Goal: Transaction & Acquisition: Book appointment/travel/reservation

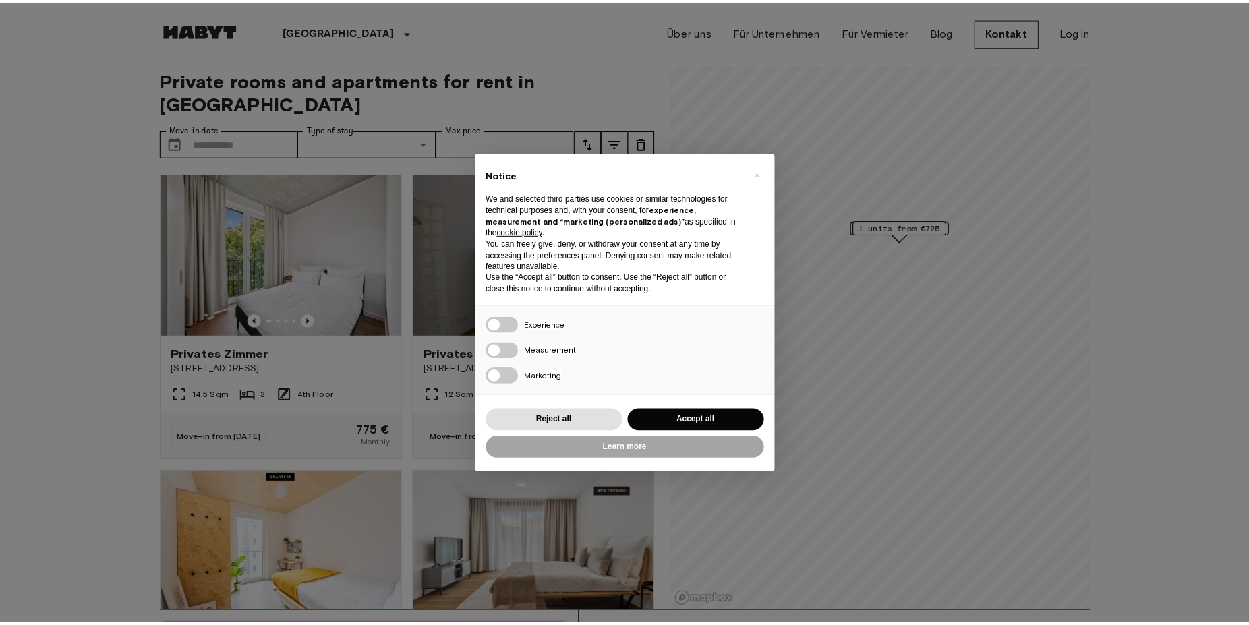
scroll to position [13, 0]
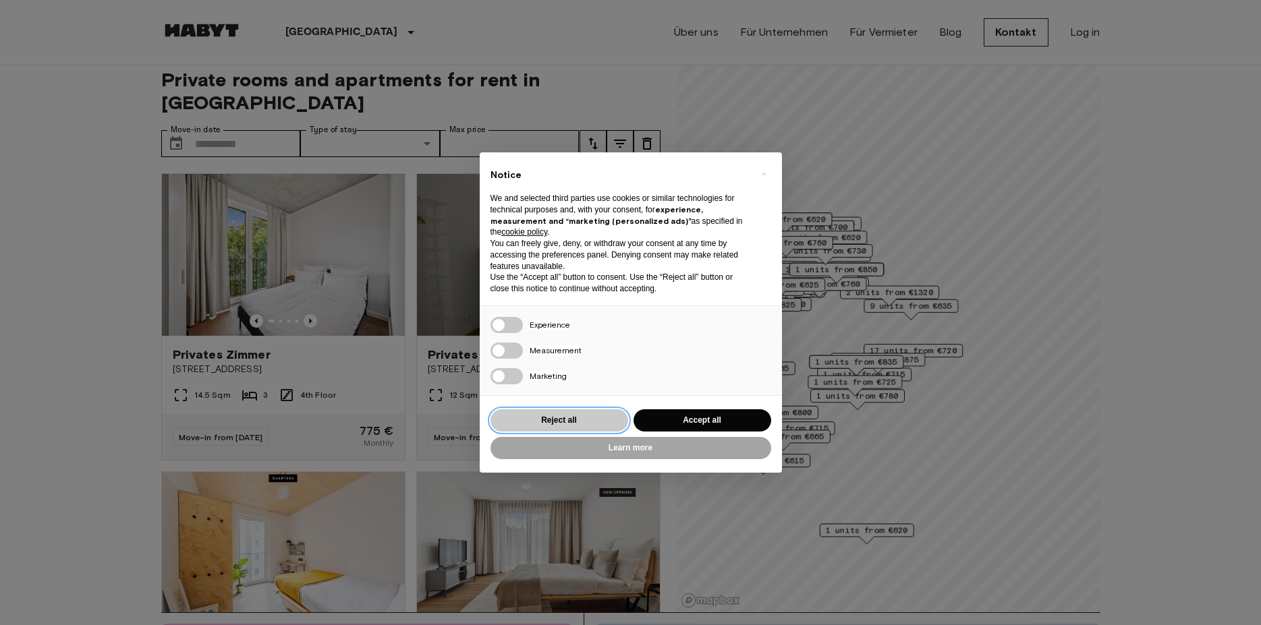
click at [550, 415] on button "Reject all" at bounding box center [559, 420] width 138 height 22
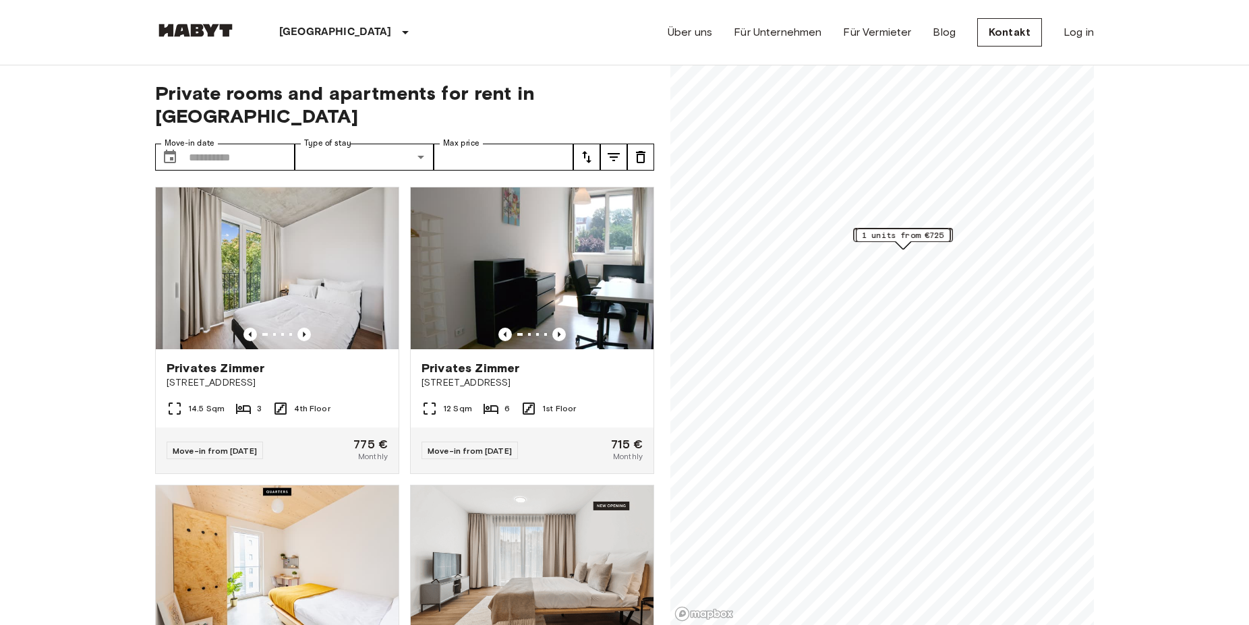
scroll to position [13, 0]
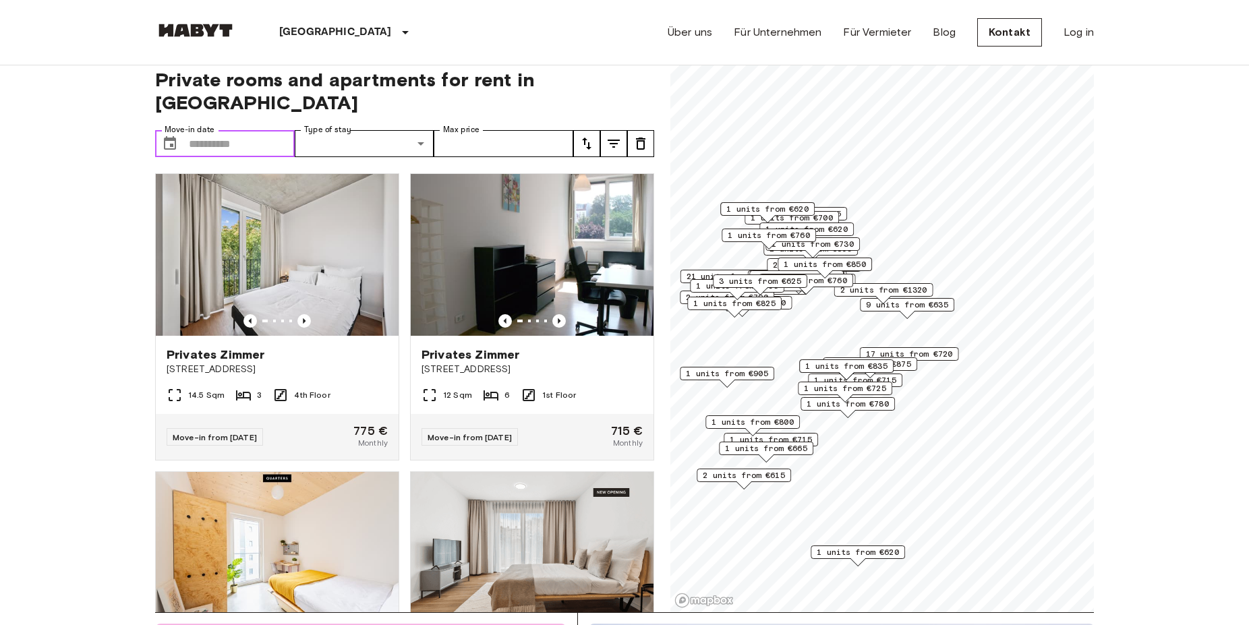
click at [200, 130] on input "Move-in date" at bounding box center [242, 143] width 106 height 27
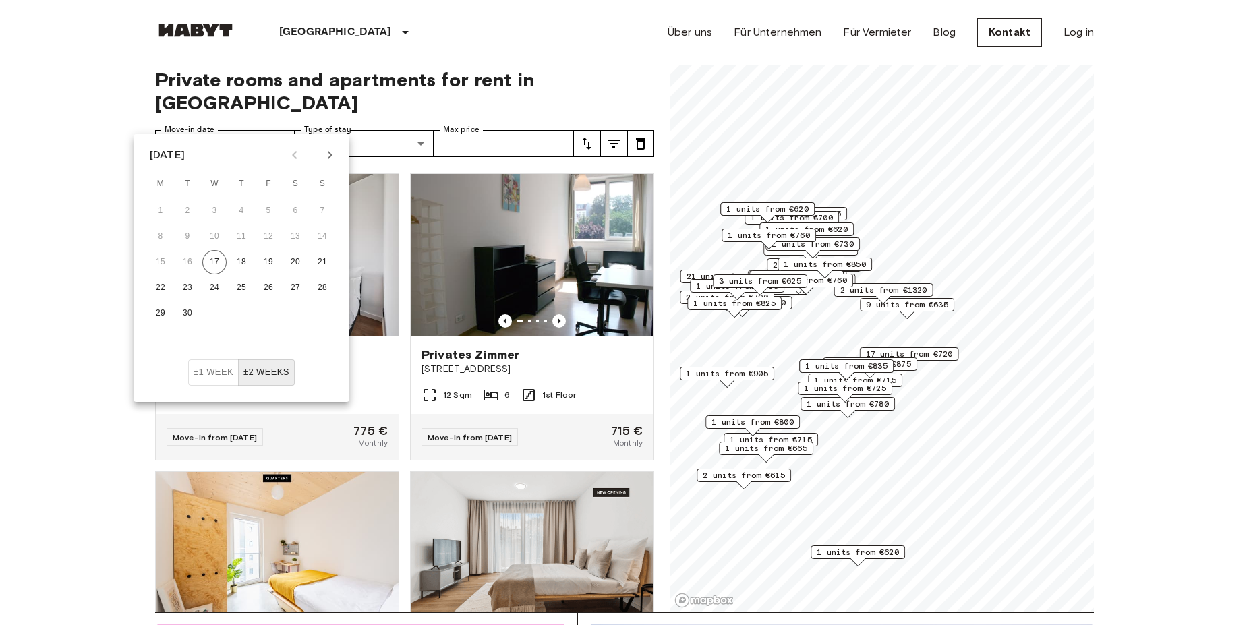
click at [330, 153] on icon "Next month" at bounding box center [330, 155] width 5 height 8
click at [291, 210] on button "4" at bounding box center [295, 211] width 24 height 24
type input "**********"
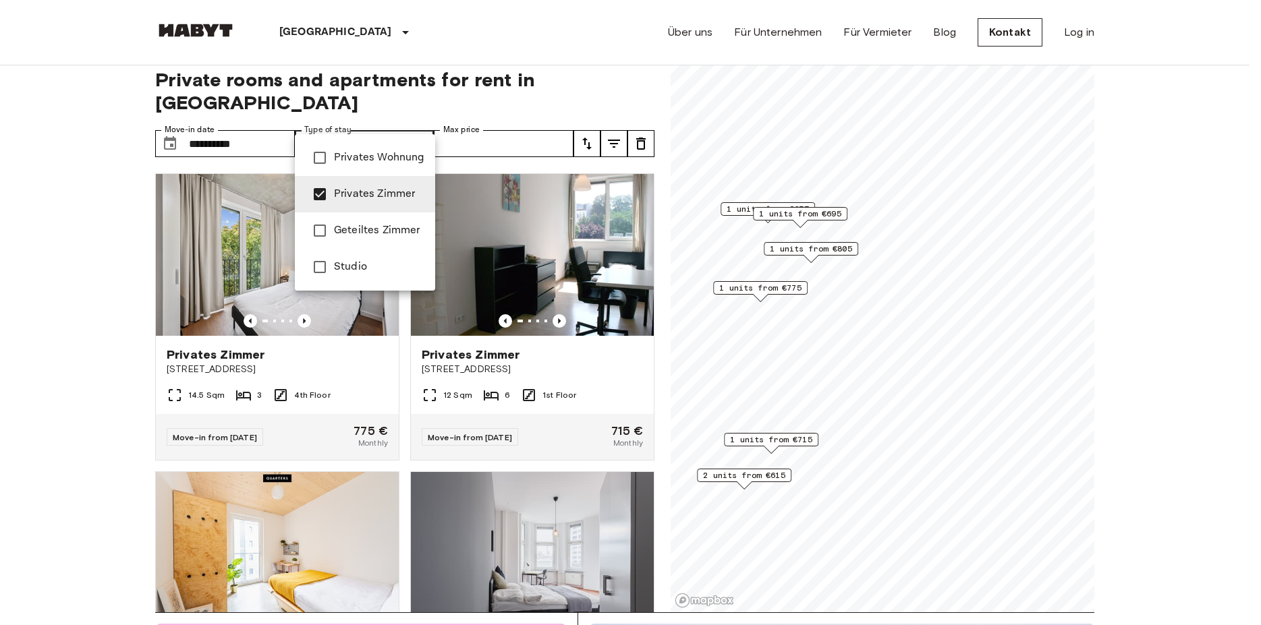
type input "**********"
click at [465, 120] on div at bounding box center [630, 312] width 1261 height 625
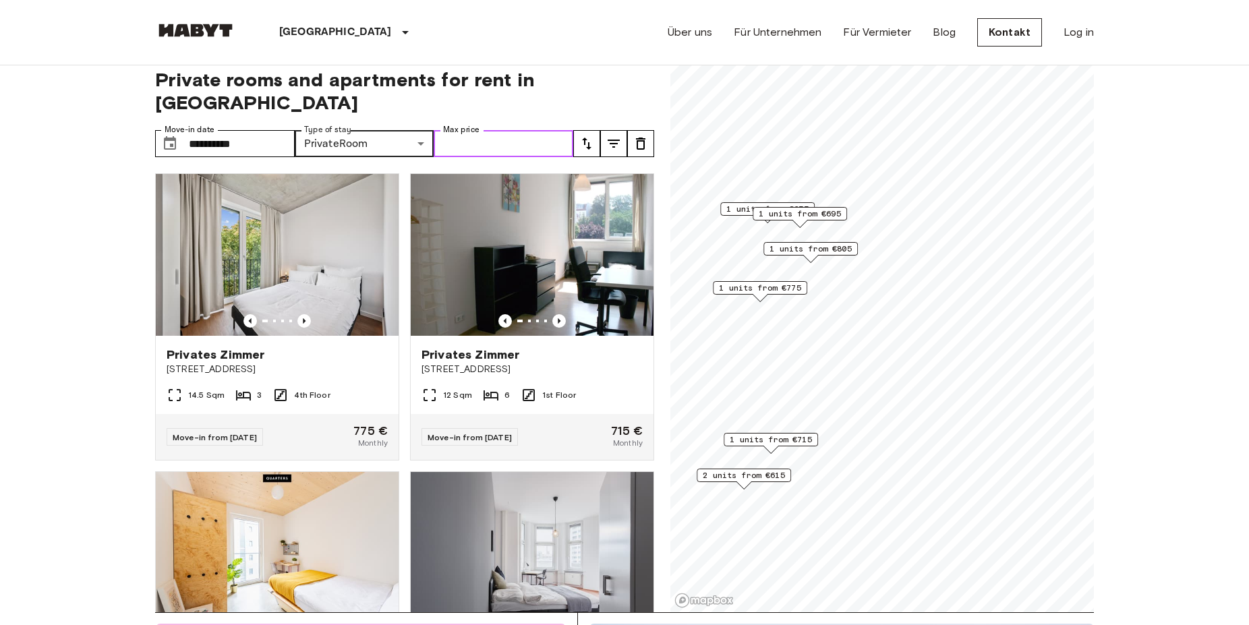
click at [465, 130] on input "Max price" at bounding box center [504, 143] width 140 height 27
click at [585, 138] on icon "tune" at bounding box center [586, 144] width 9 height 12
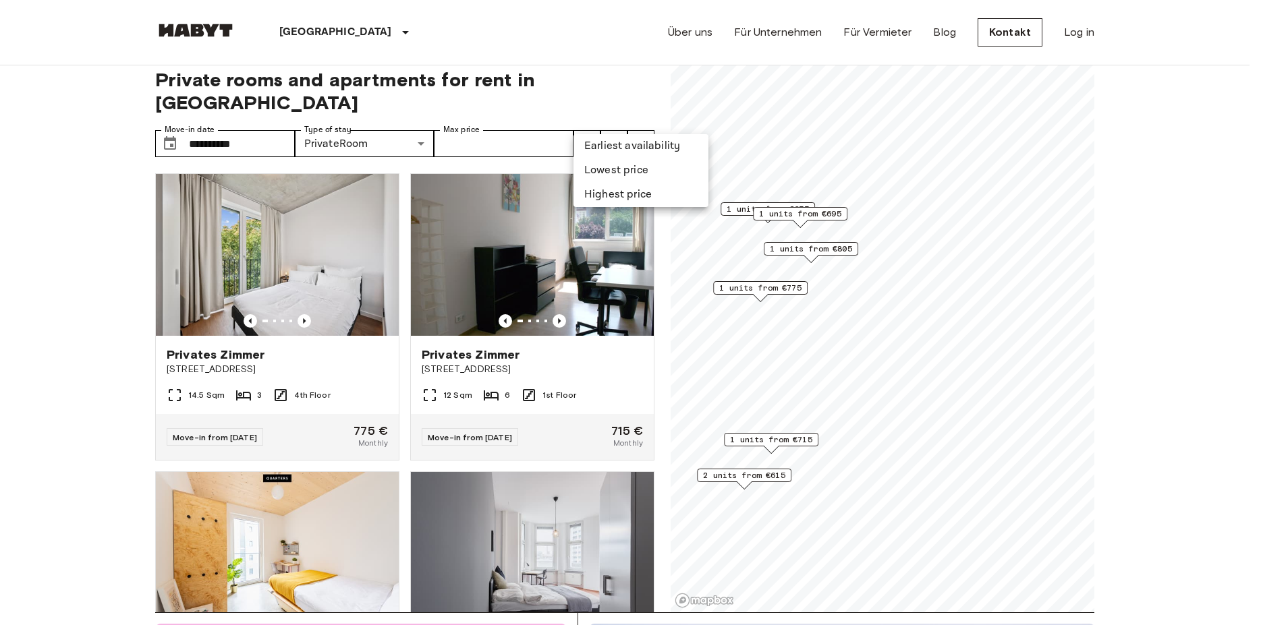
click at [601, 164] on li "Lowest price" at bounding box center [640, 171] width 135 height 24
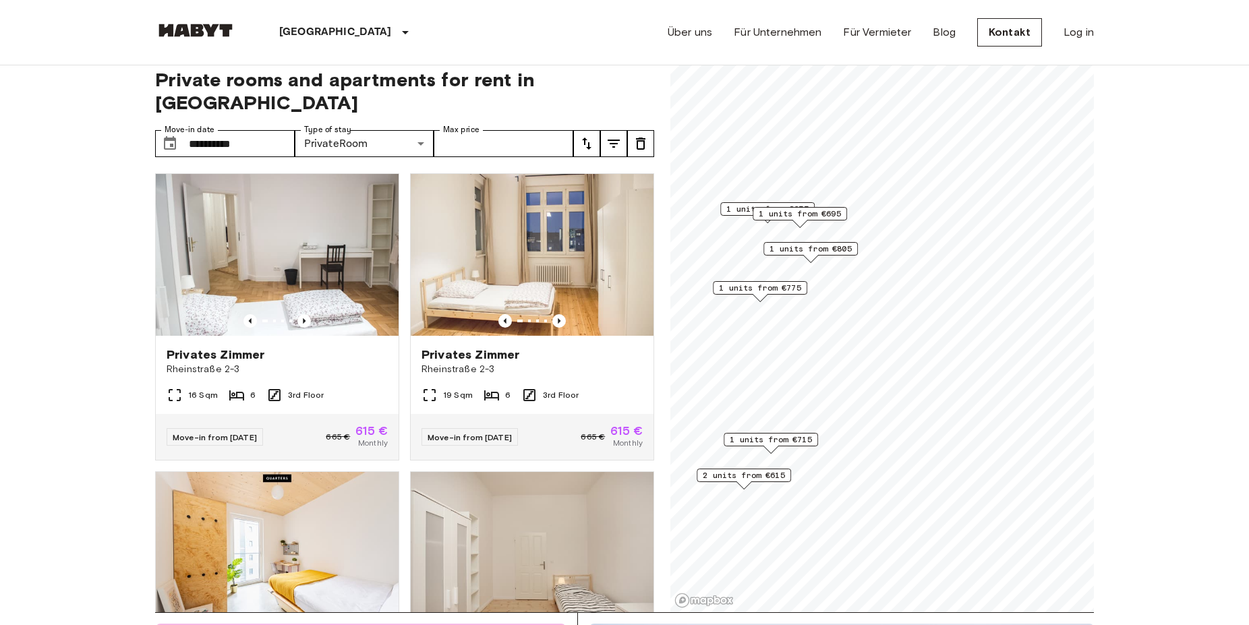
click at [615, 140] on icon "tune" at bounding box center [614, 144] width 12 height 8
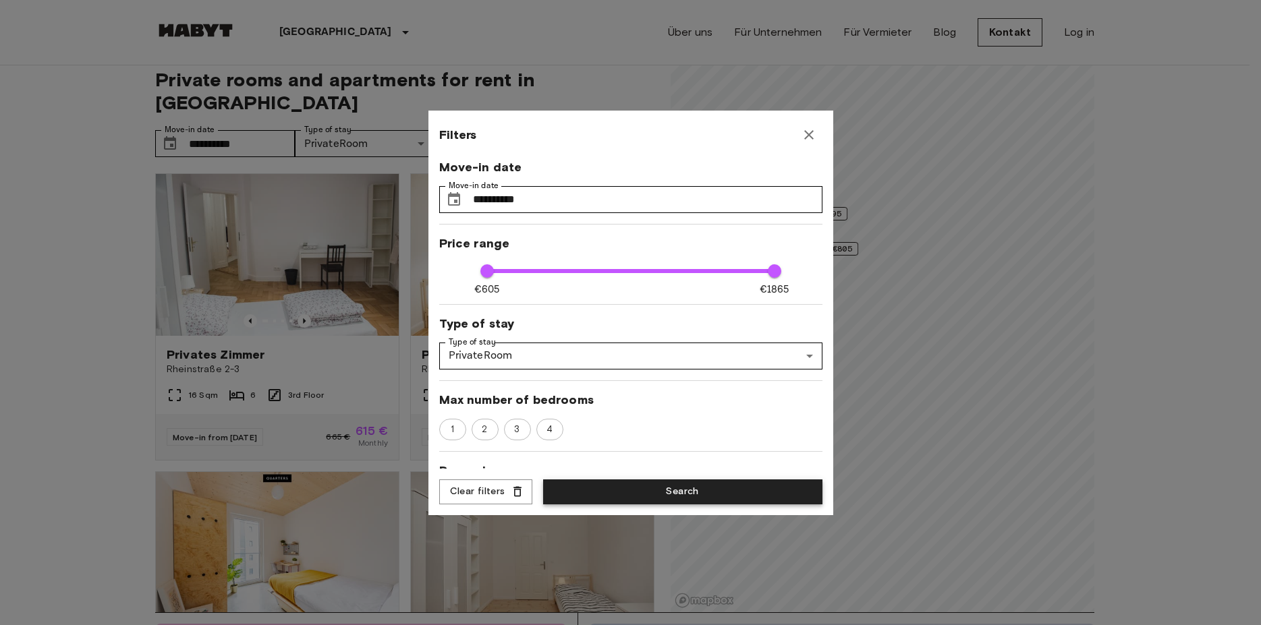
click at [648, 493] on button "Search" at bounding box center [682, 492] width 279 height 25
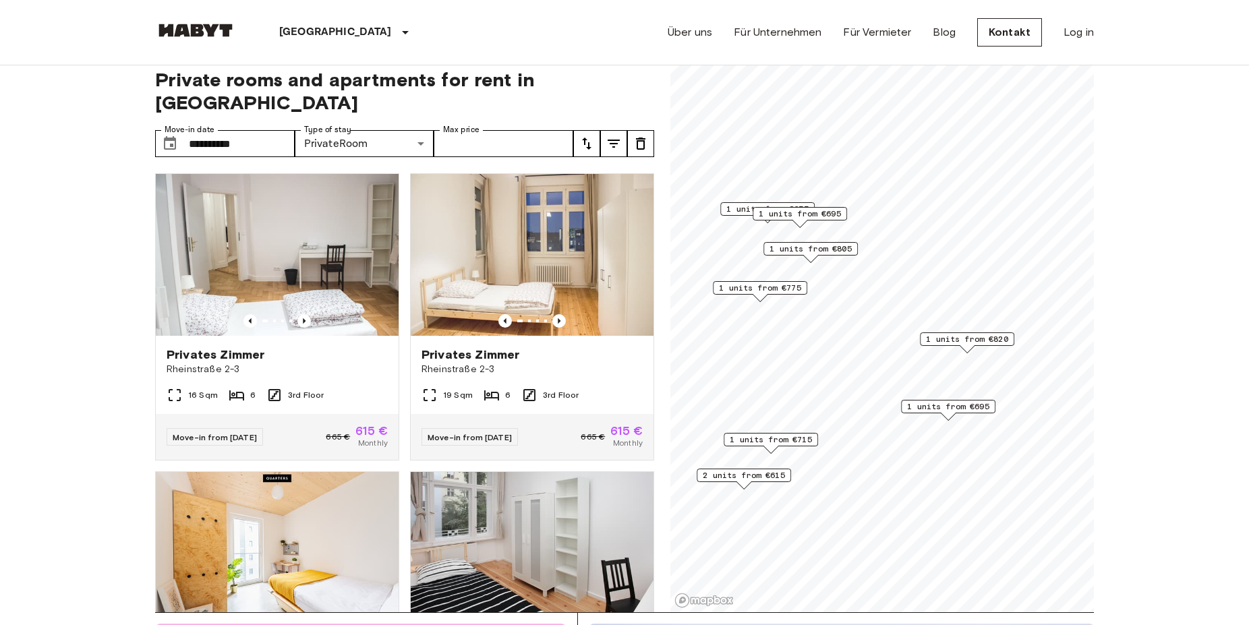
click at [639, 136] on icon "tune" at bounding box center [641, 144] width 16 height 16
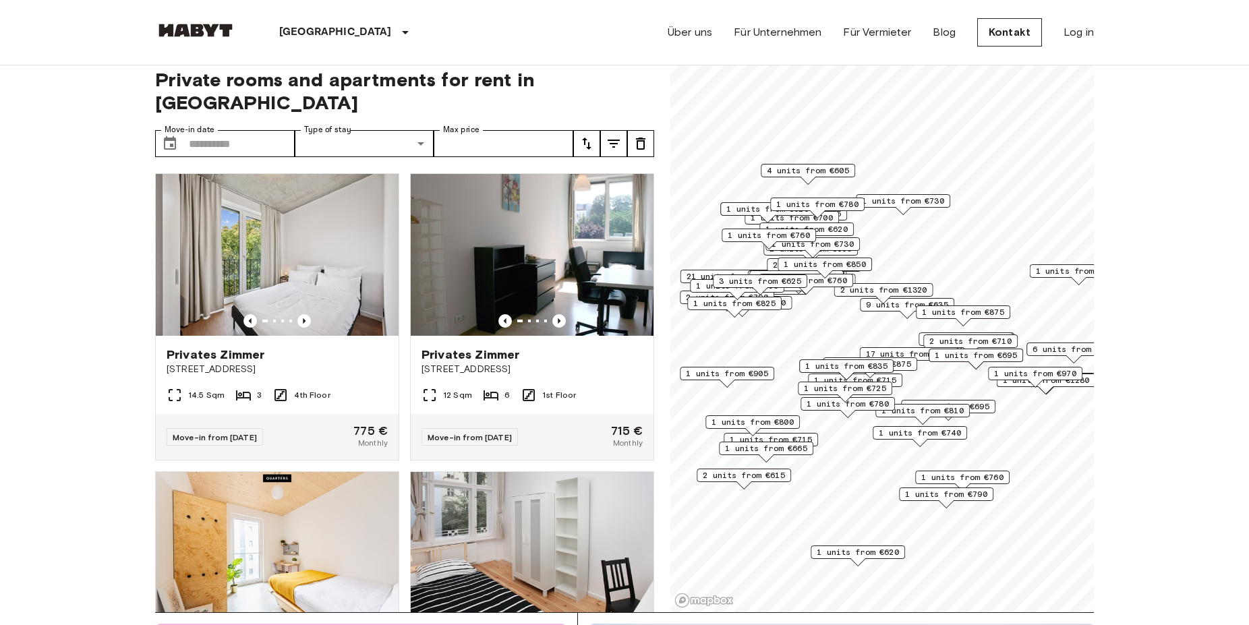
click at [641, 136] on icon "tune" at bounding box center [641, 144] width 16 height 16
click at [272, 233] on img at bounding box center [277, 255] width 243 height 162
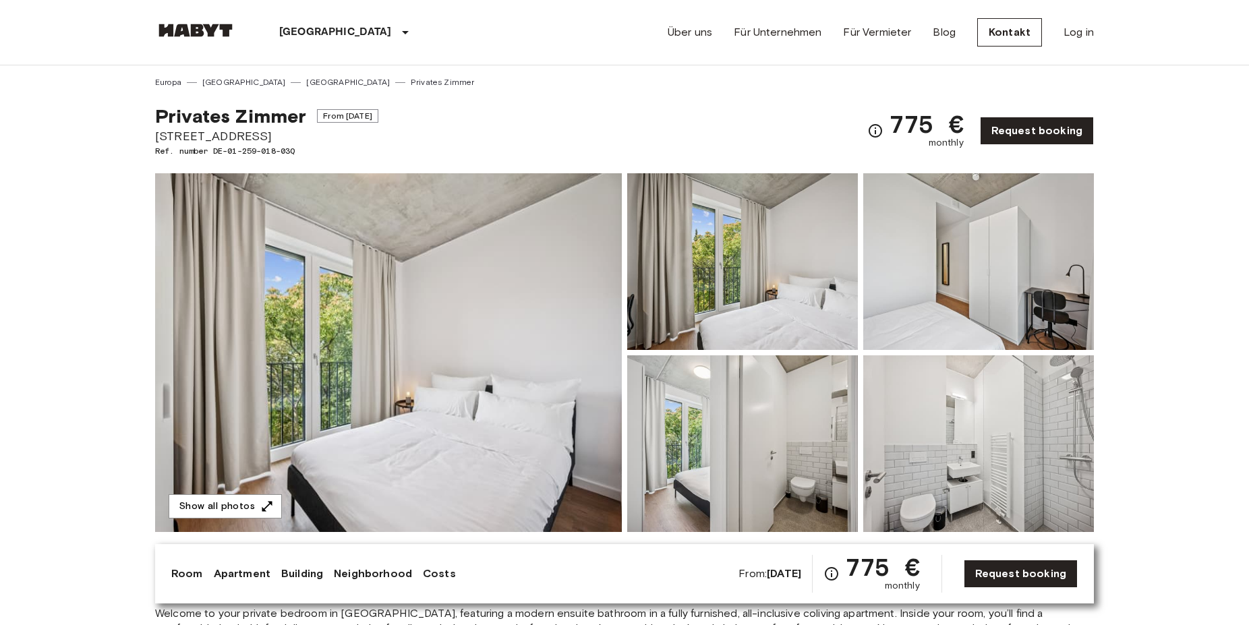
click at [305, 387] on img at bounding box center [388, 352] width 467 height 359
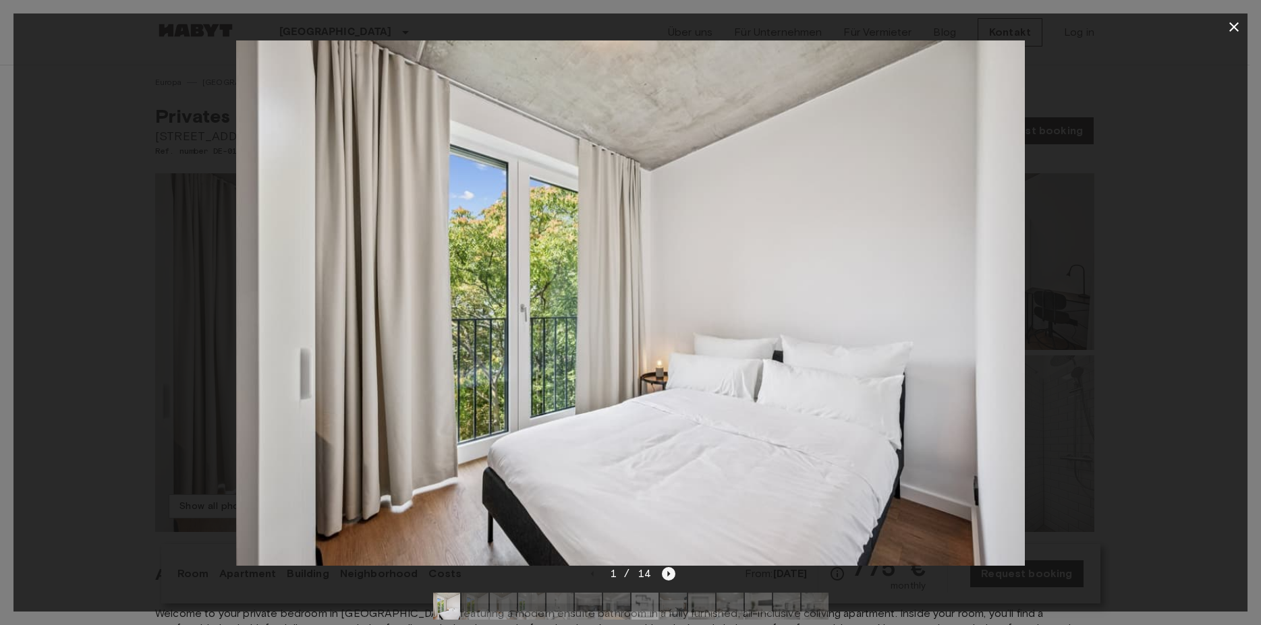
click at [662, 572] on icon "Next image" at bounding box center [668, 573] width 13 height 13
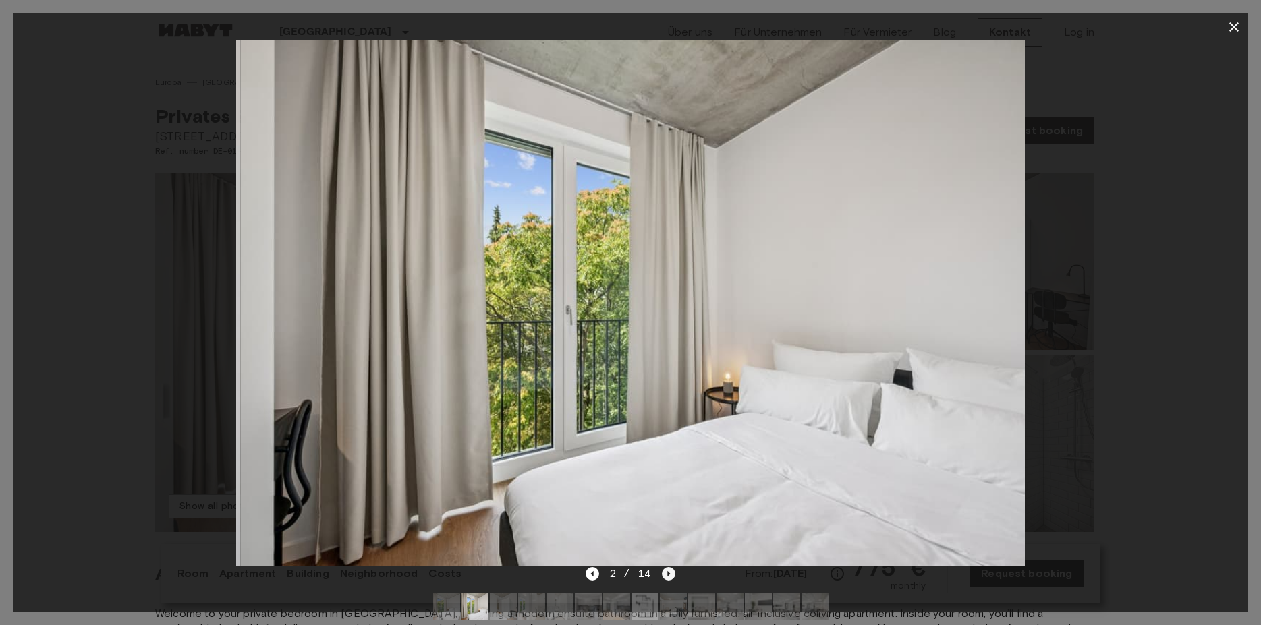
click at [662, 572] on icon "Next image" at bounding box center [668, 573] width 13 height 13
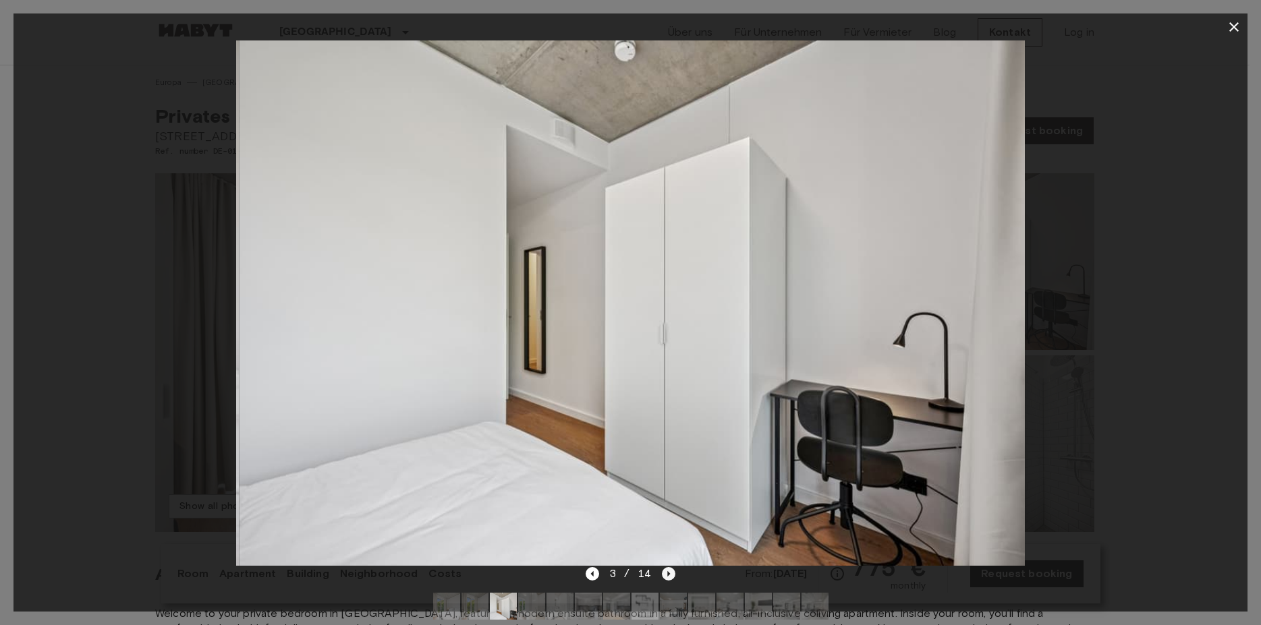
click at [662, 572] on icon "Next image" at bounding box center [668, 573] width 13 height 13
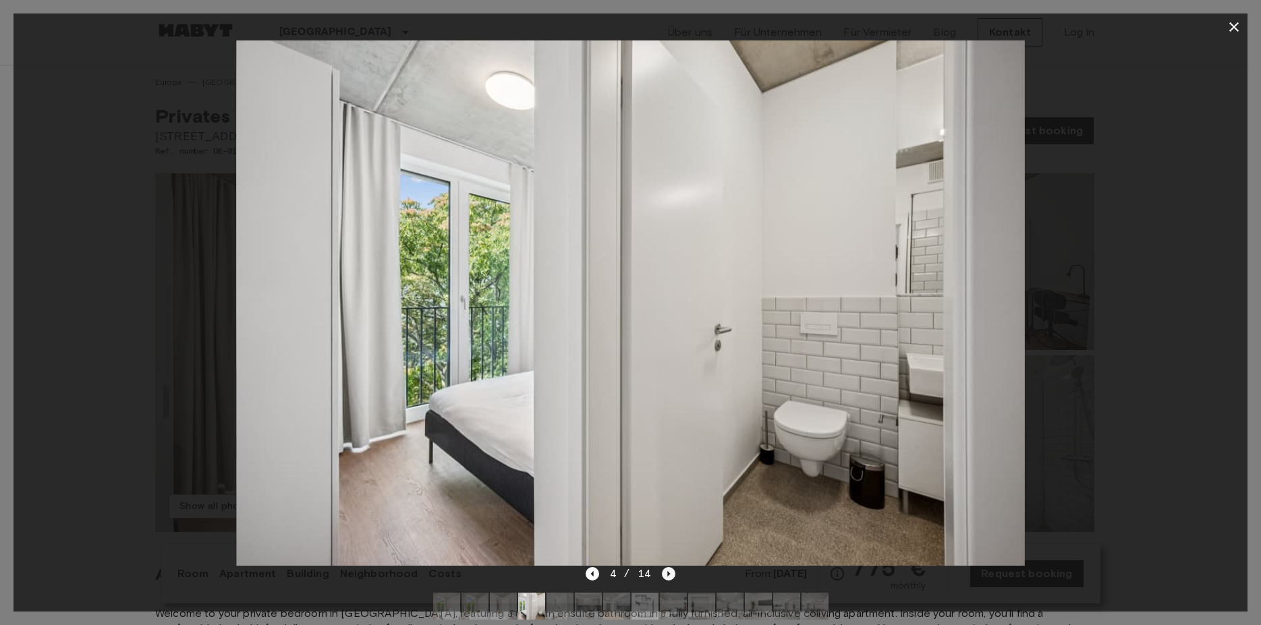
click at [662, 572] on icon "Next image" at bounding box center [668, 573] width 13 height 13
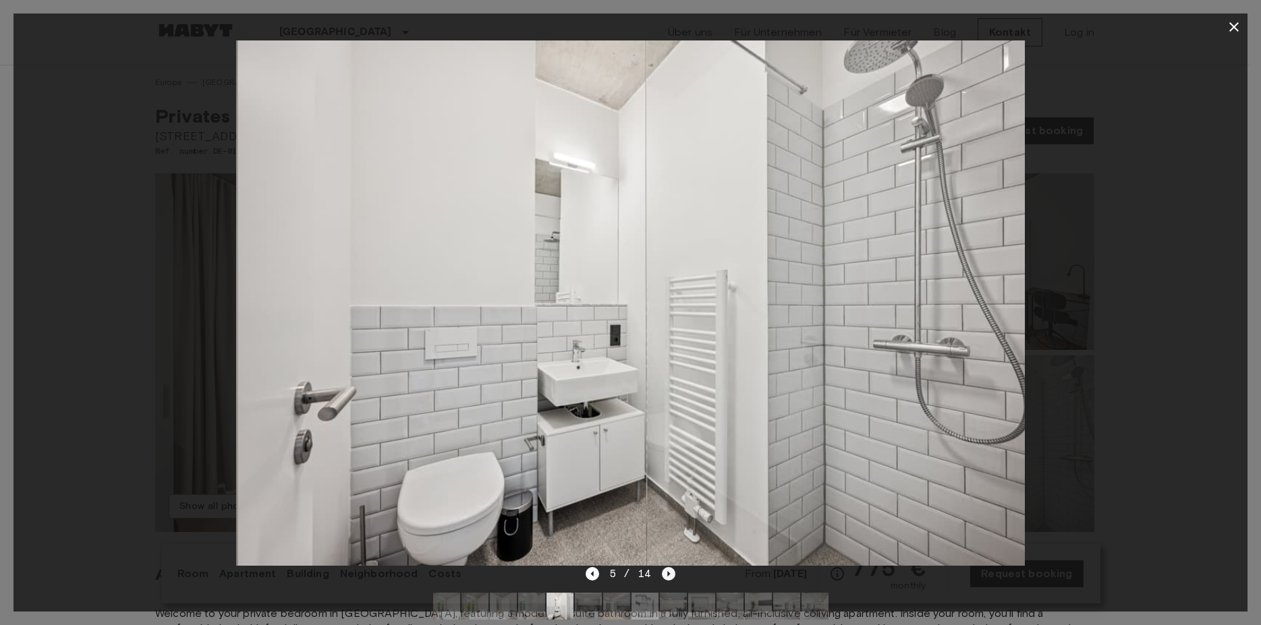
click at [662, 572] on icon "Next image" at bounding box center [668, 573] width 13 height 13
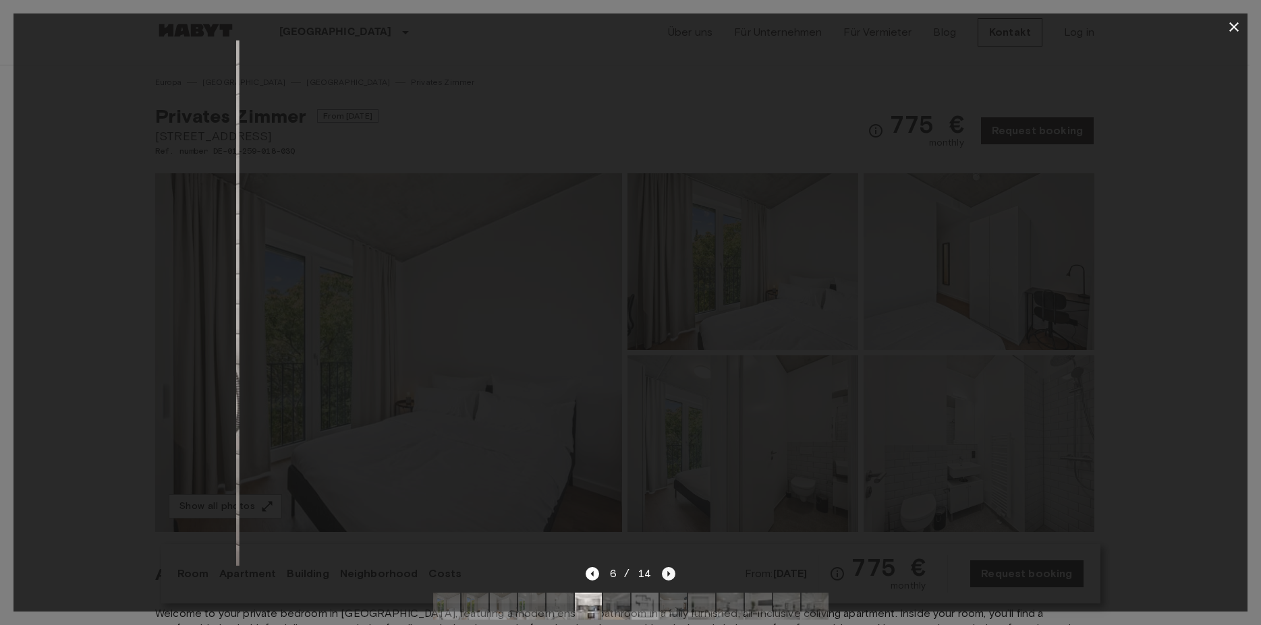
click at [662, 572] on icon "Next image" at bounding box center [668, 573] width 13 height 13
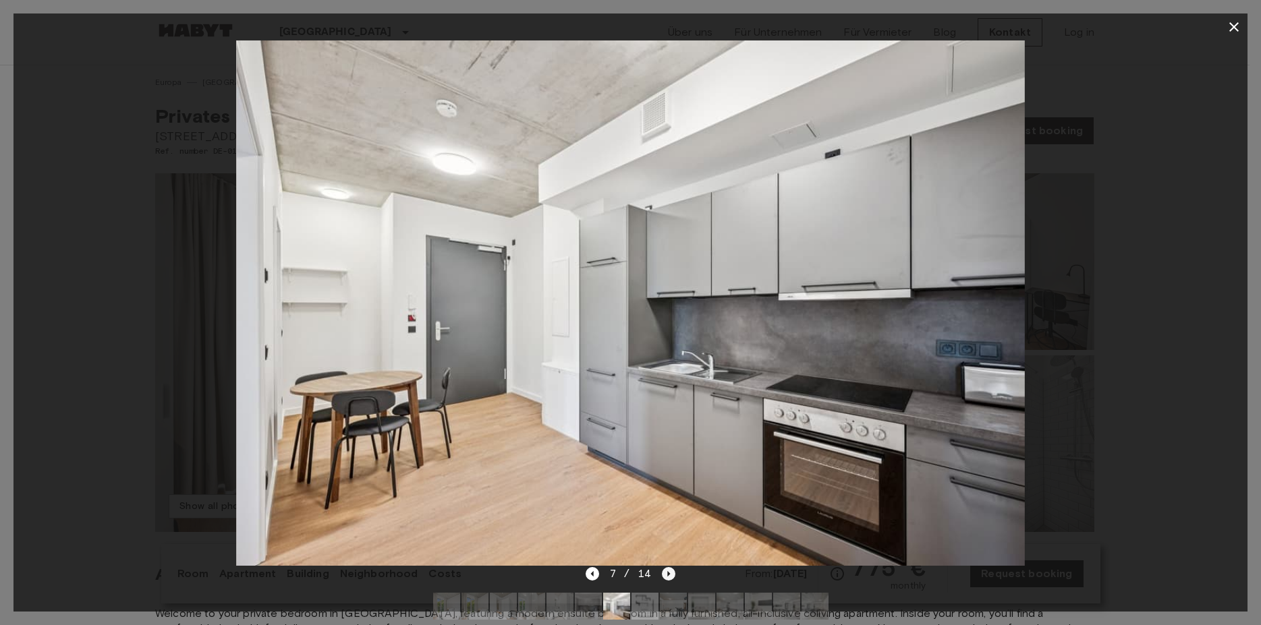
click at [662, 572] on icon "Next image" at bounding box center [668, 573] width 13 height 13
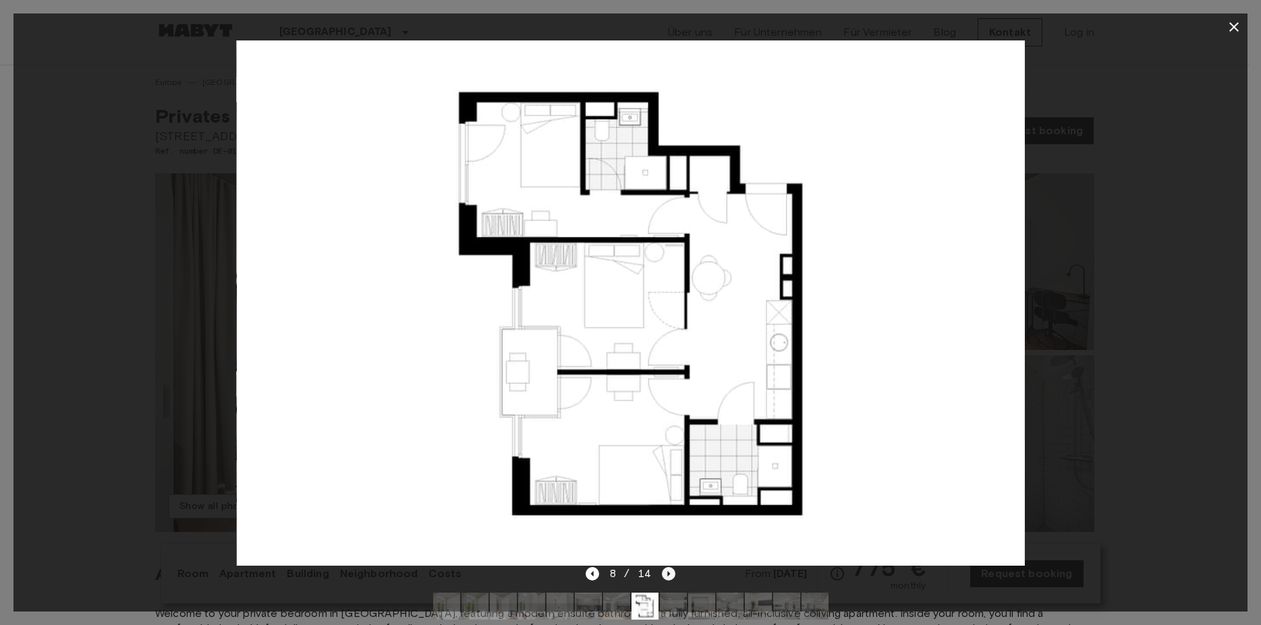
click at [662, 572] on icon "Next image" at bounding box center [668, 573] width 13 height 13
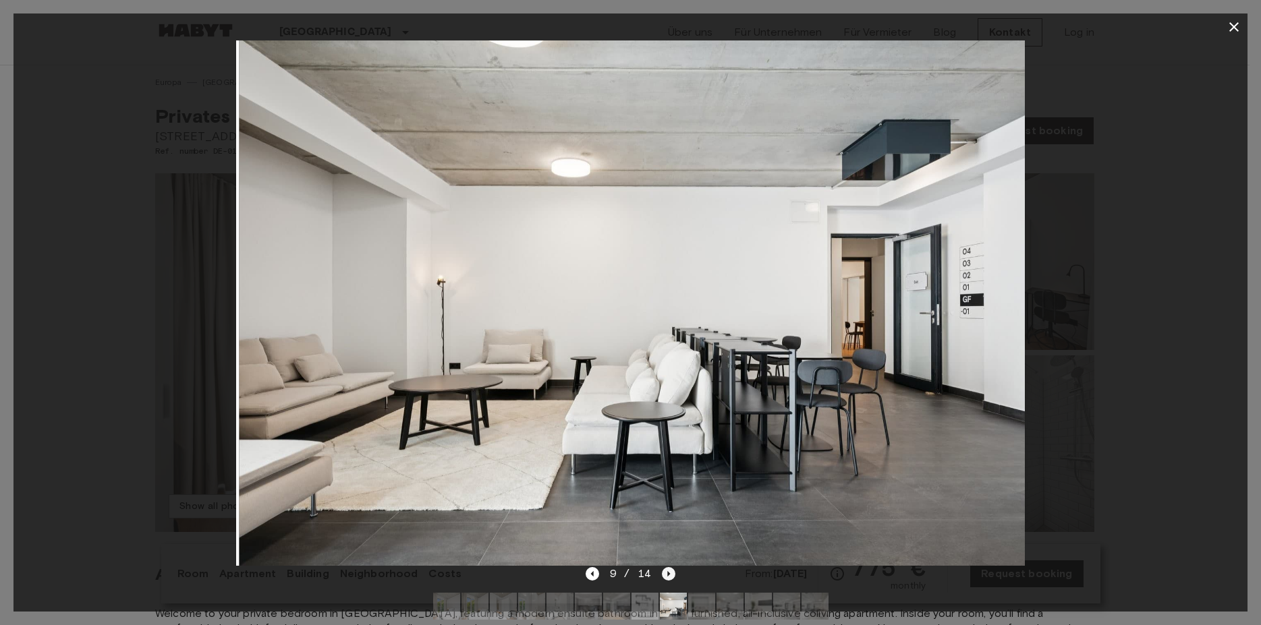
click at [662, 572] on icon "Next image" at bounding box center [668, 573] width 13 height 13
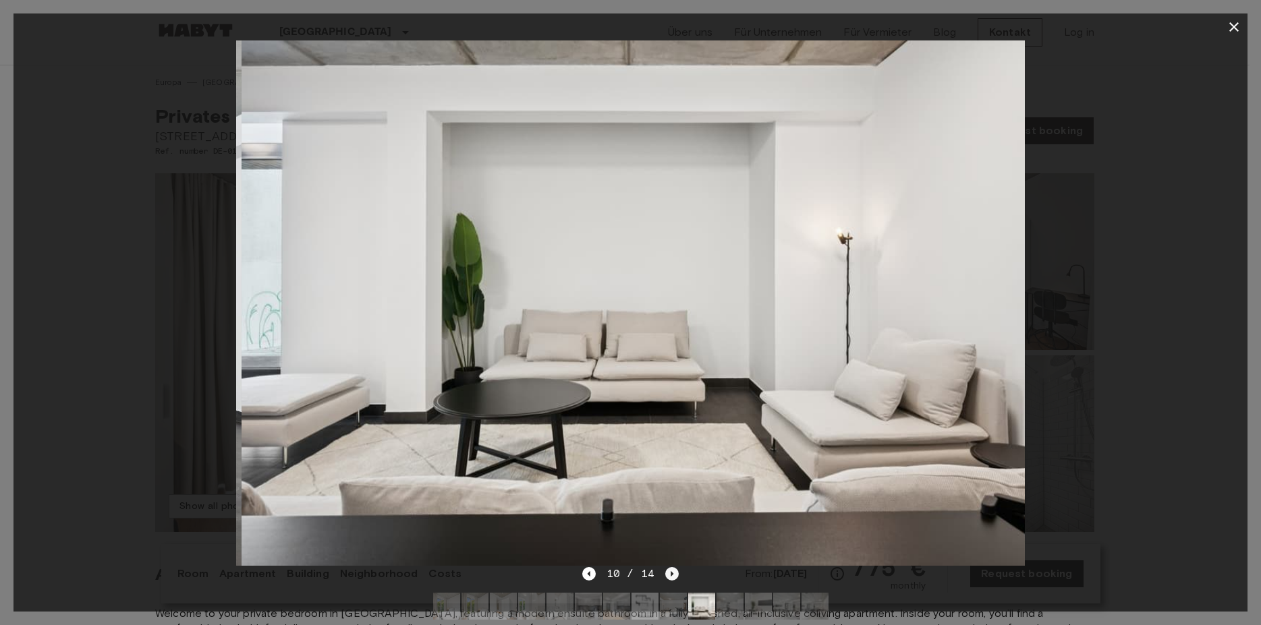
click at [662, 572] on div "10 / 14" at bounding box center [630, 574] width 96 height 16
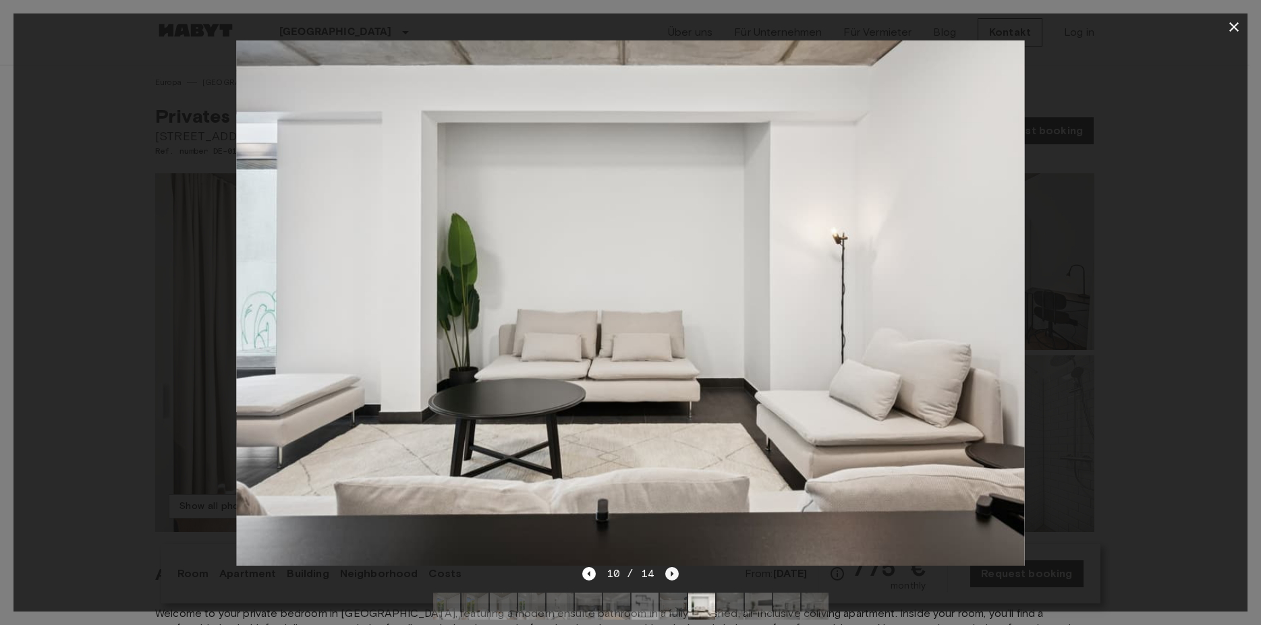
click at [662, 572] on div "10 / 14" at bounding box center [630, 574] width 96 height 16
click at [672, 573] on icon "Next image" at bounding box center [671, 573] width 3 height 5
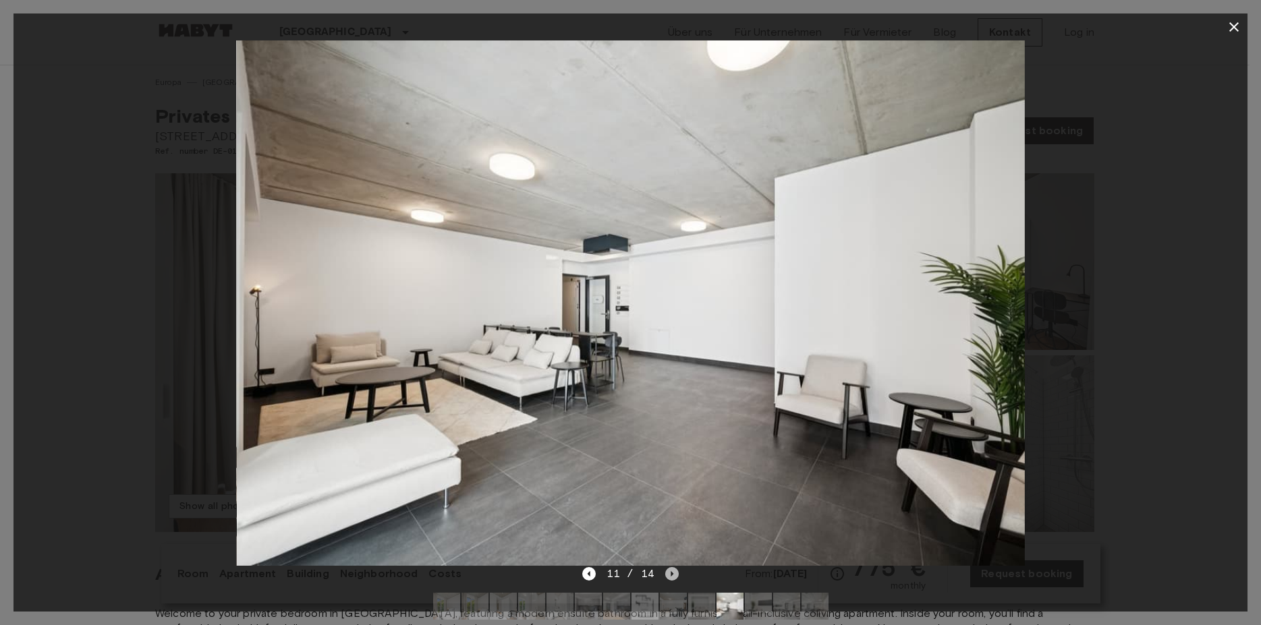
click at [672, 573] on icon "Next image" at bounding box center [671, 573] width 3 height 5
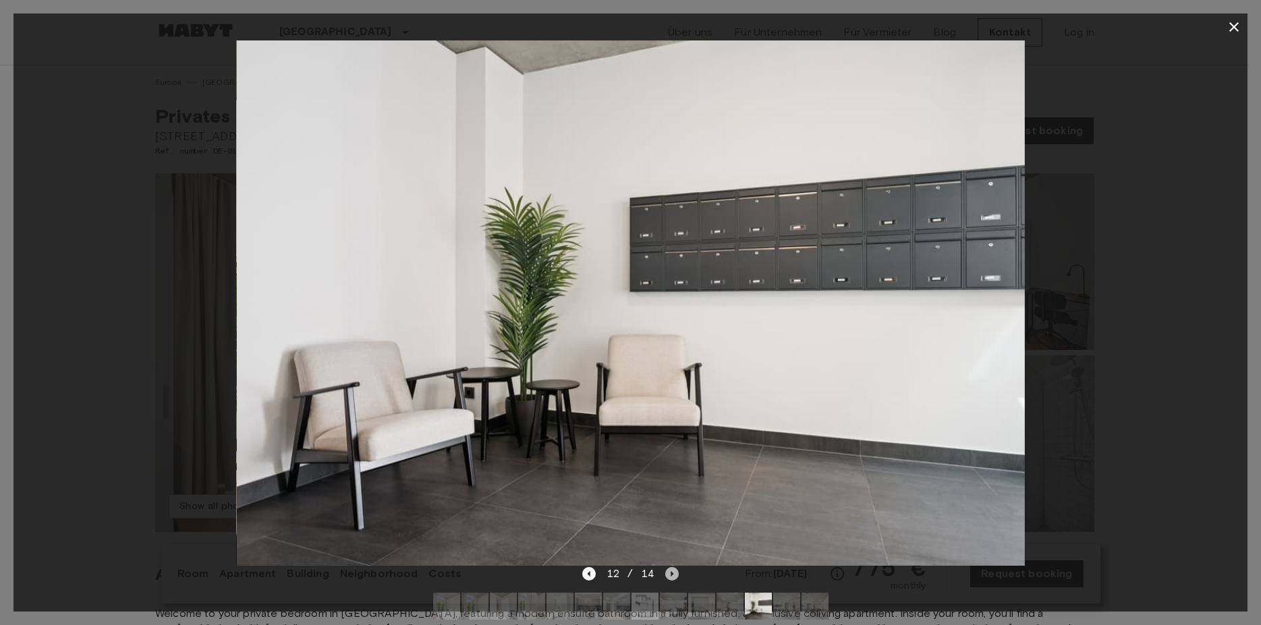
click at [672, 573] on icon "Next image" at bounding box center [671, 573] width 3 height 5
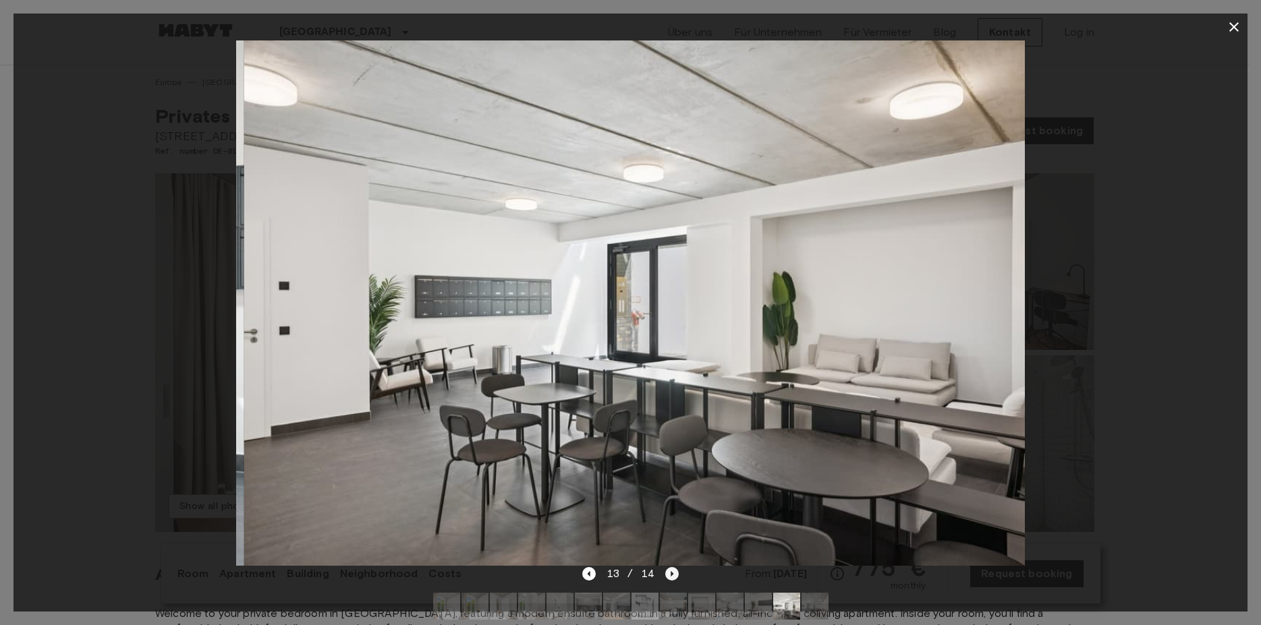
click at [672, 573] on icon "Next image" at bounding box center [671, 573] width 3 height 5
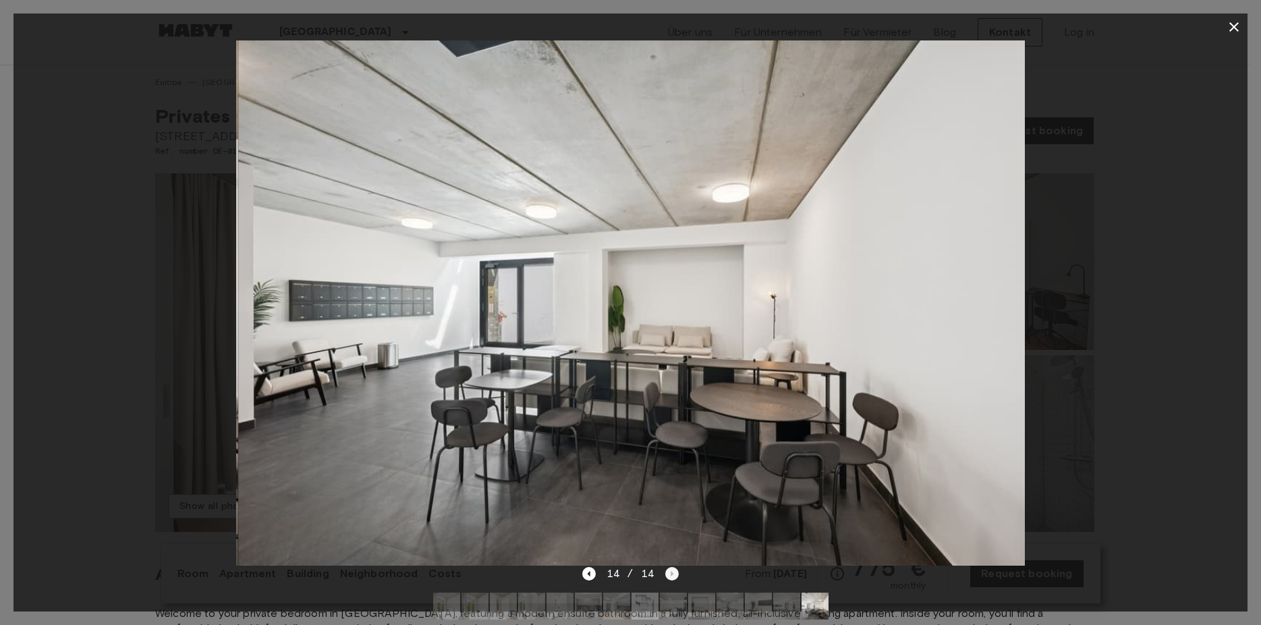
click at [672, 573] on div "14 / 14" at bounding box center [630, 574] width 96 height 16
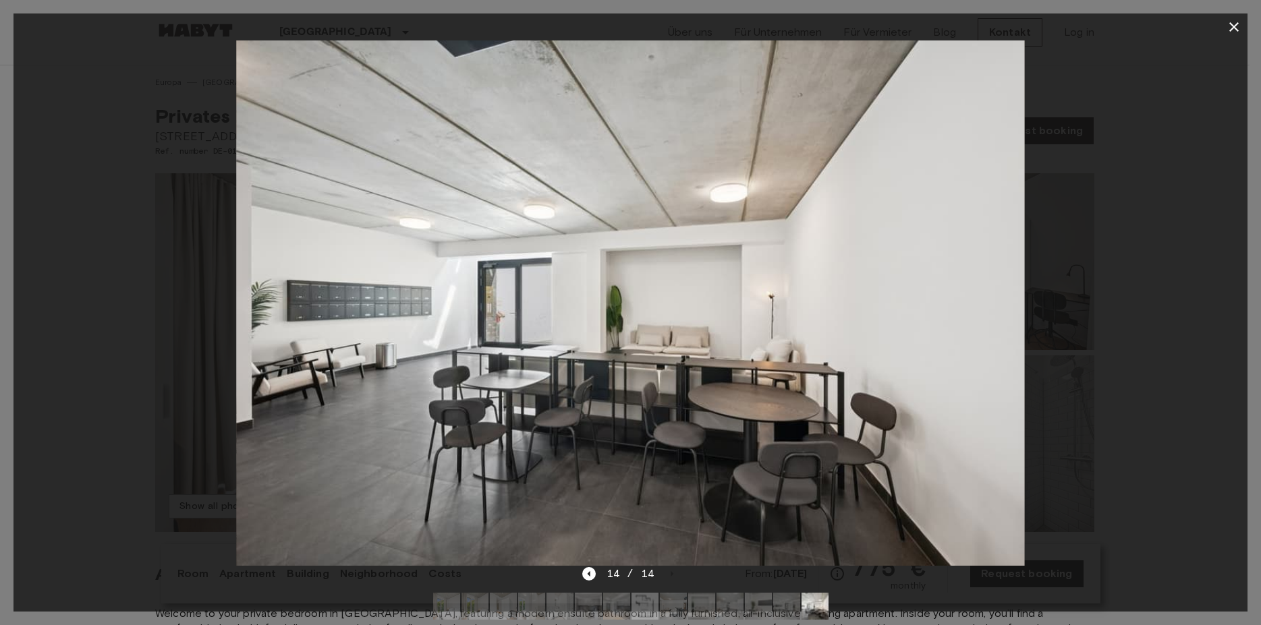
click at [1234, 24] on icon "button" at bounding box center [1234, 27] width 16 height 16
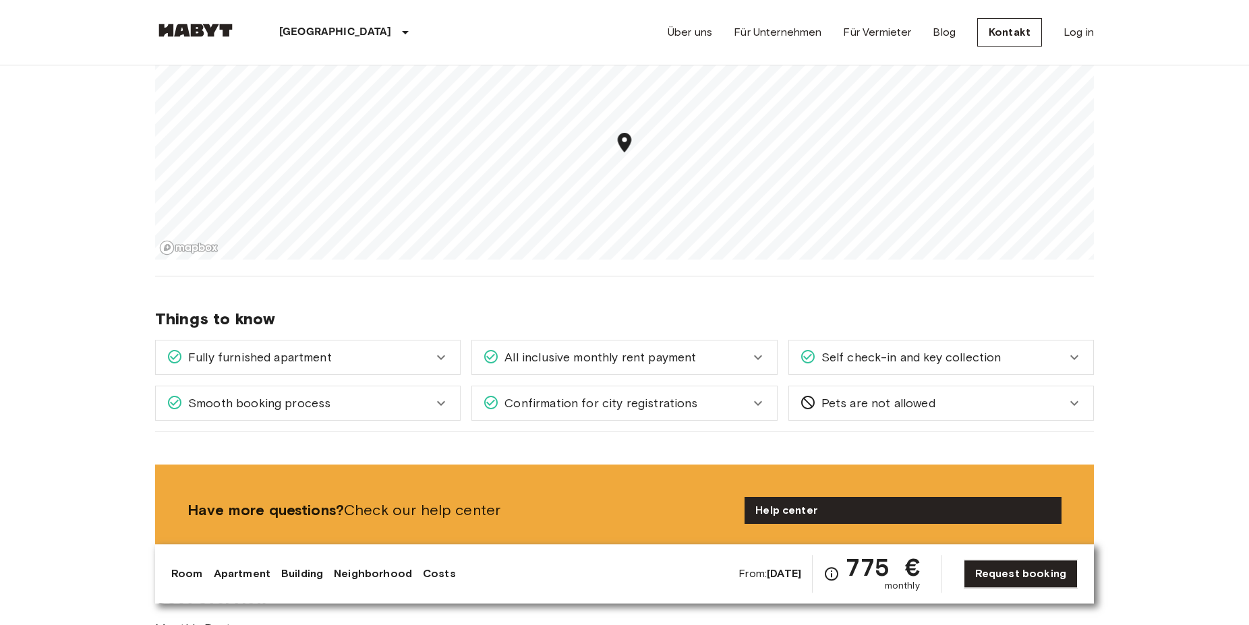
scroll to position [1468, 0]
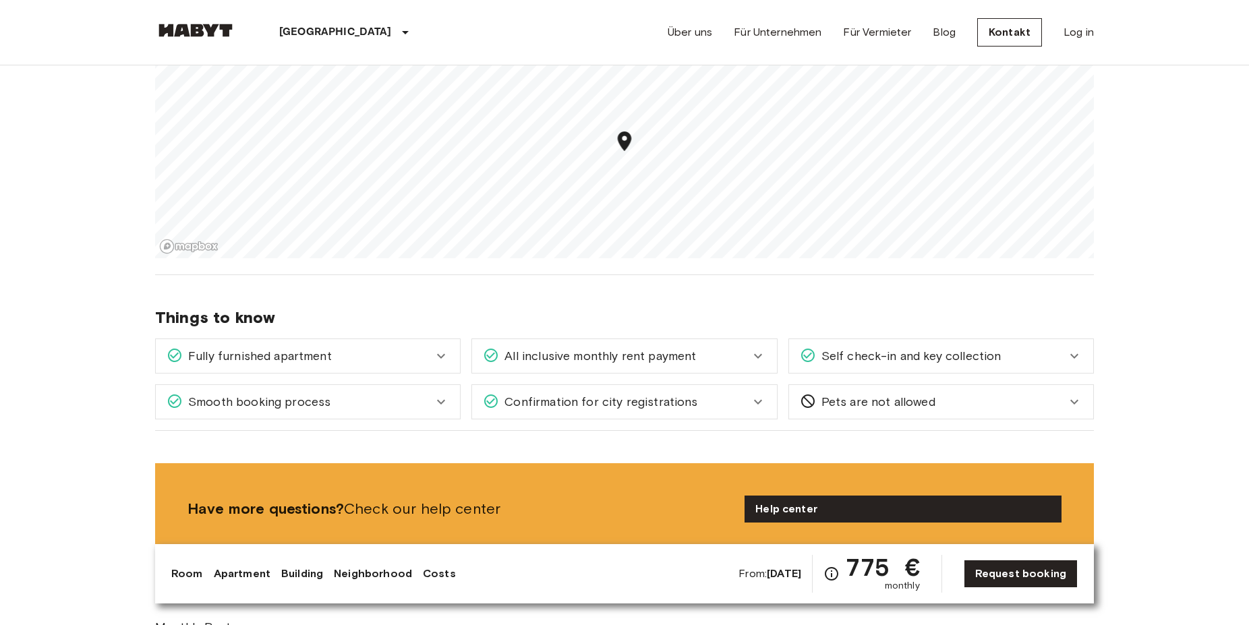
click at [441, 395] on icon at bounding box center [441, 402] width 16 height 16
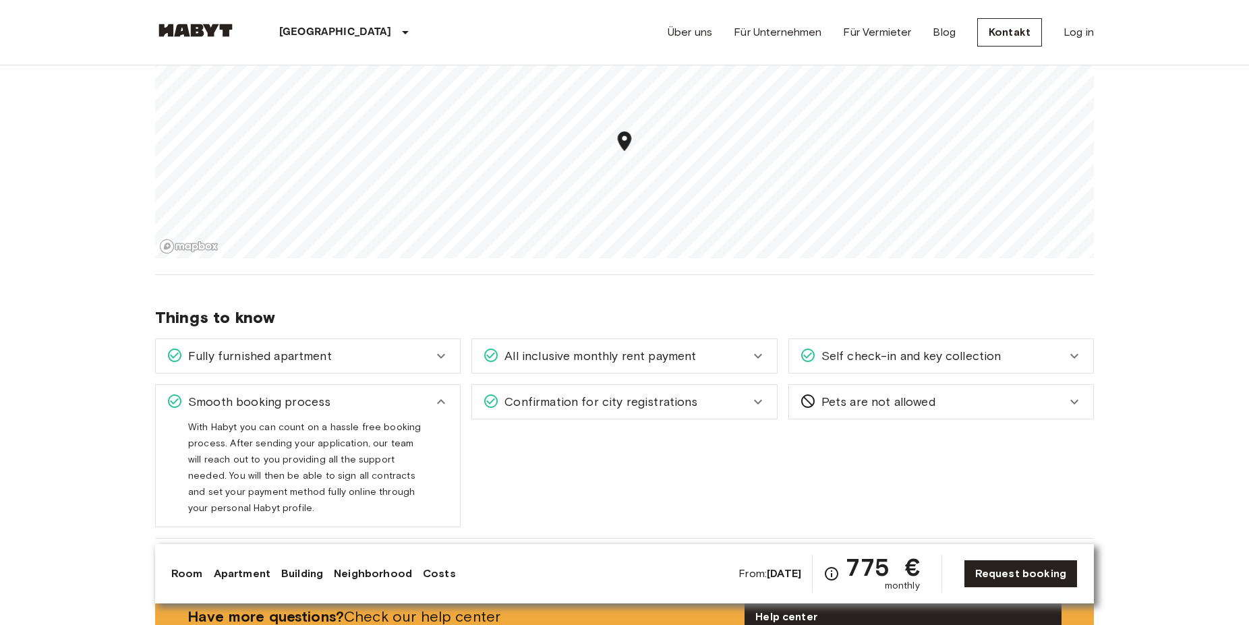
click at [441, 395] on icon at bounding box center [441, 402] width 16 height 16
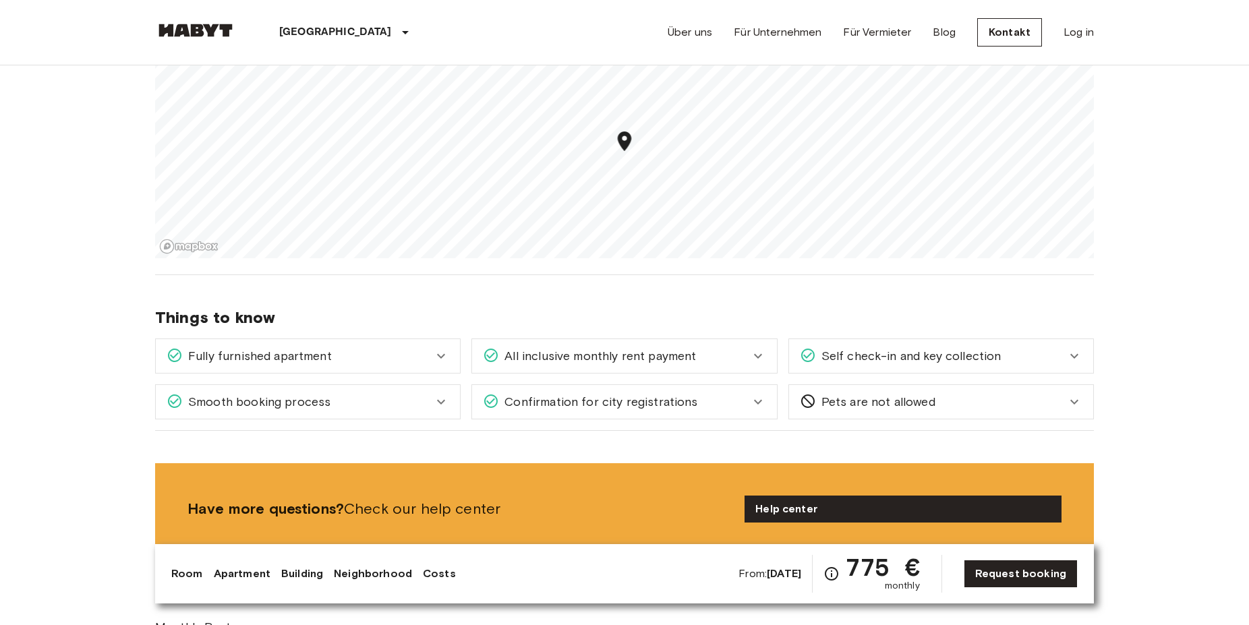
click at [758, 355] on icon at bounding box center [758, 356] width 16 height 16
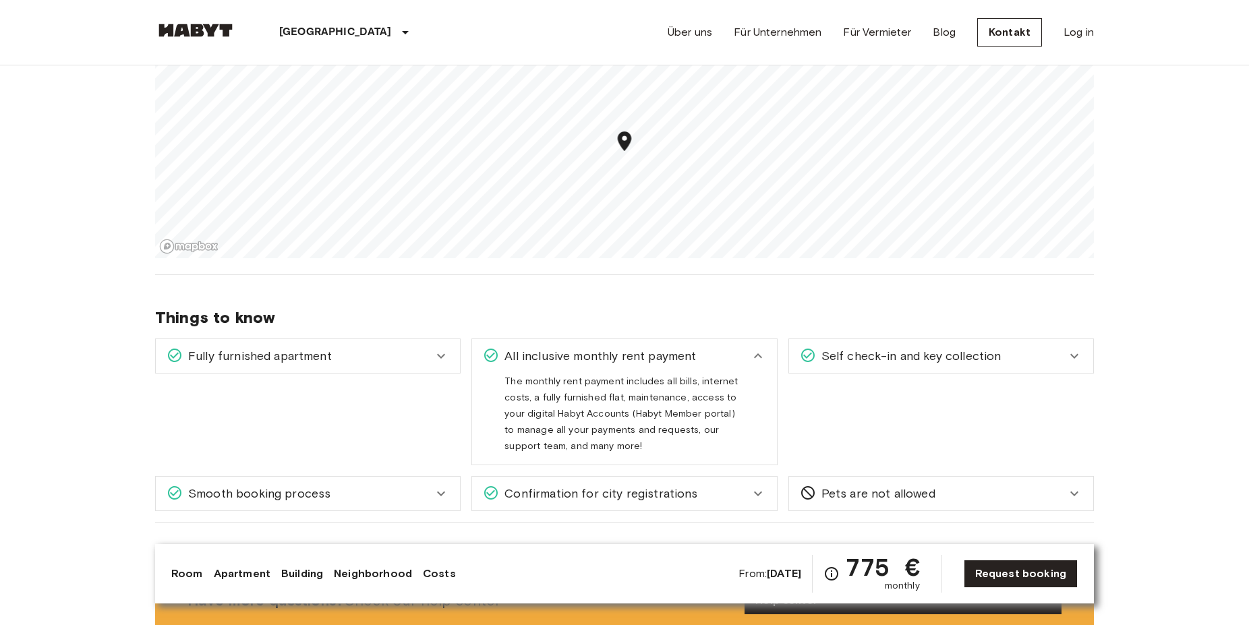
click at [758, 355] on icon at bounding box center [758, 355] width 8 height 5
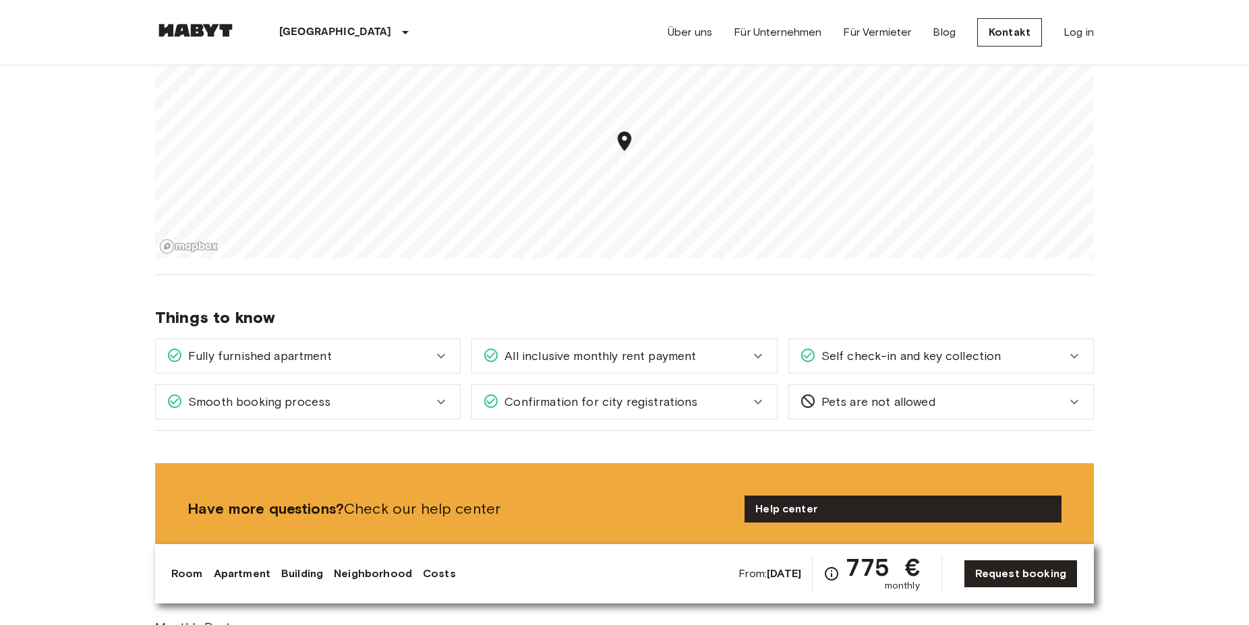
click at [760, 397] on icon at bounding box center [758, 402] width 16 height 16
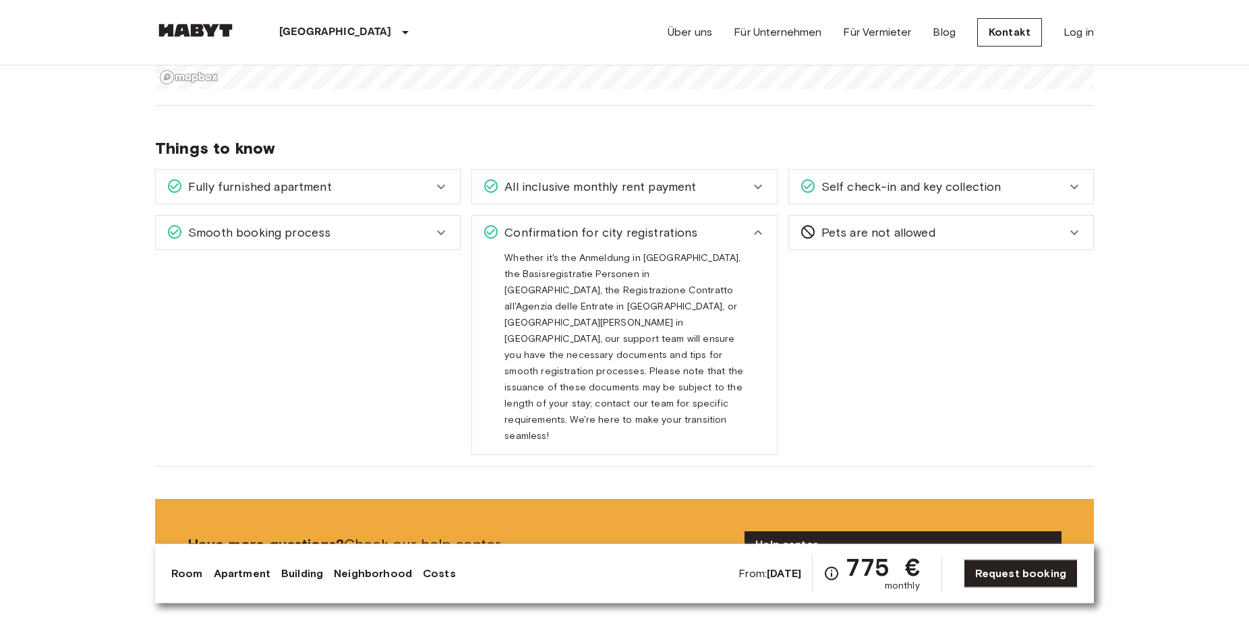
scroll to position [1651, 0]
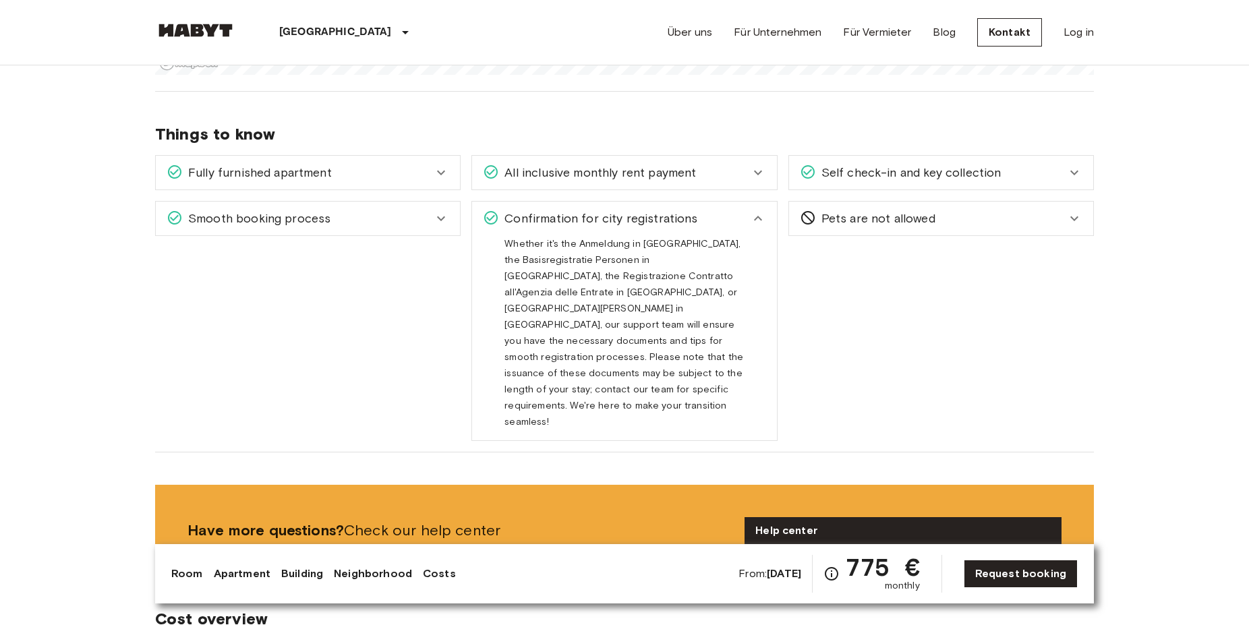
click at [1075, 170] on icon at bounding box center [1074, 173] width 16 height 16
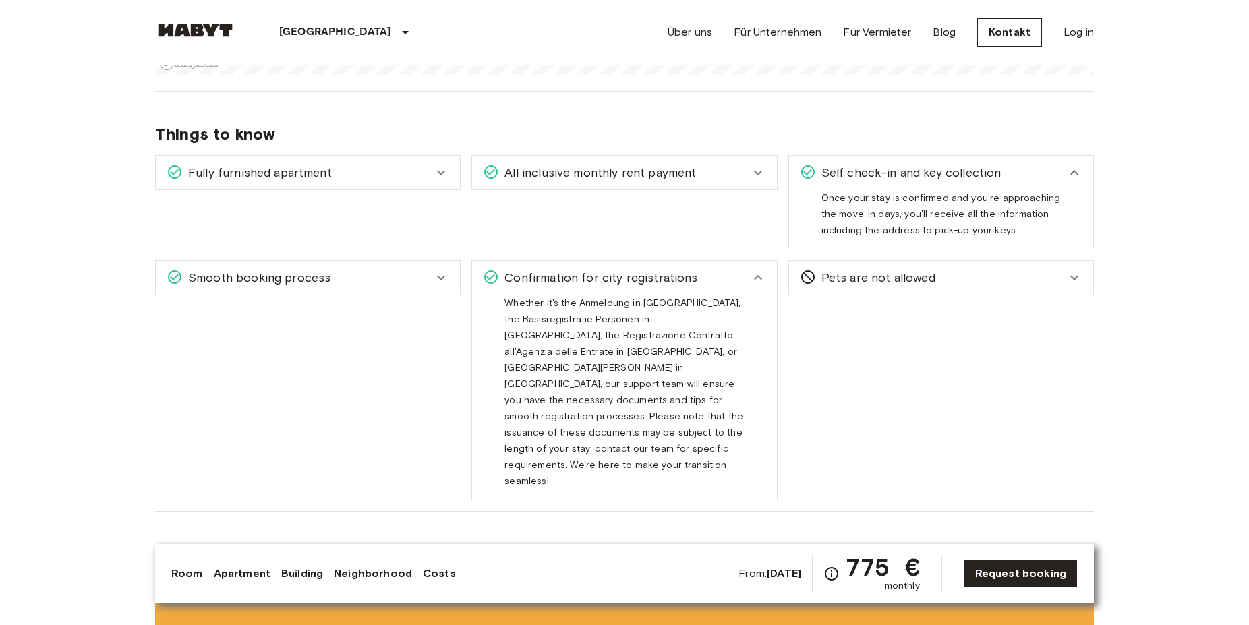
click at [1077, 169] on icon at bounding box center [1074, 173] width 16 height 16
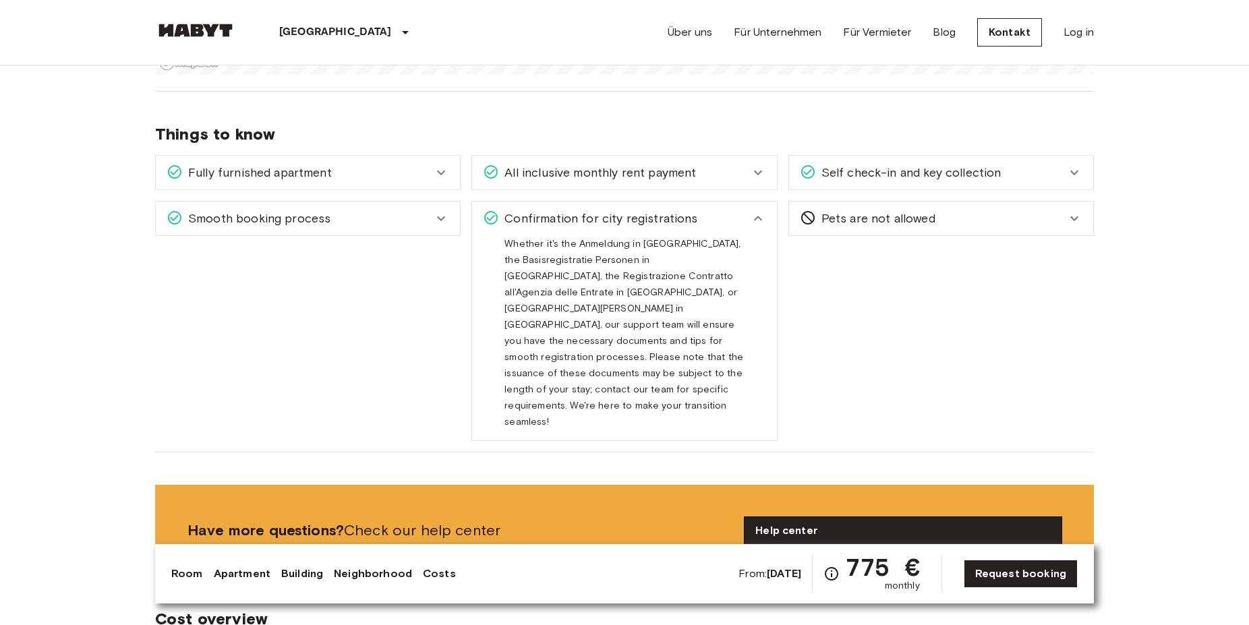
click at [851, 517] on link "Help center" at bounding box center [903, 530] width 317 height 27
